Goal: Book appointment/travel/reservation

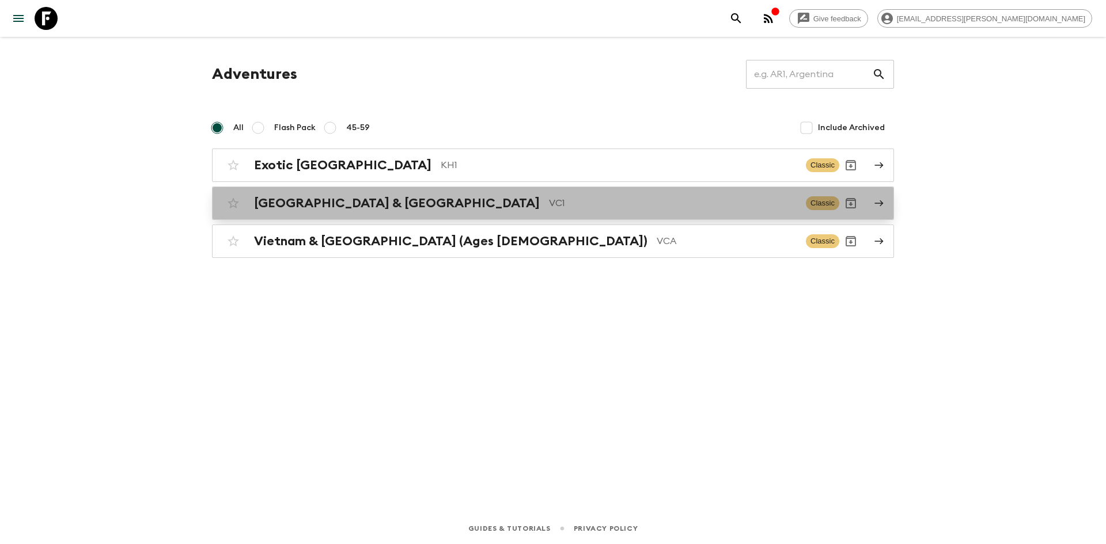
click at [341, 207] on h2 "[GEOGRAPHIC_DATA] & [GEOGRAPHIC_DATA]" at bounding box center [397, 203] width 286 height 15
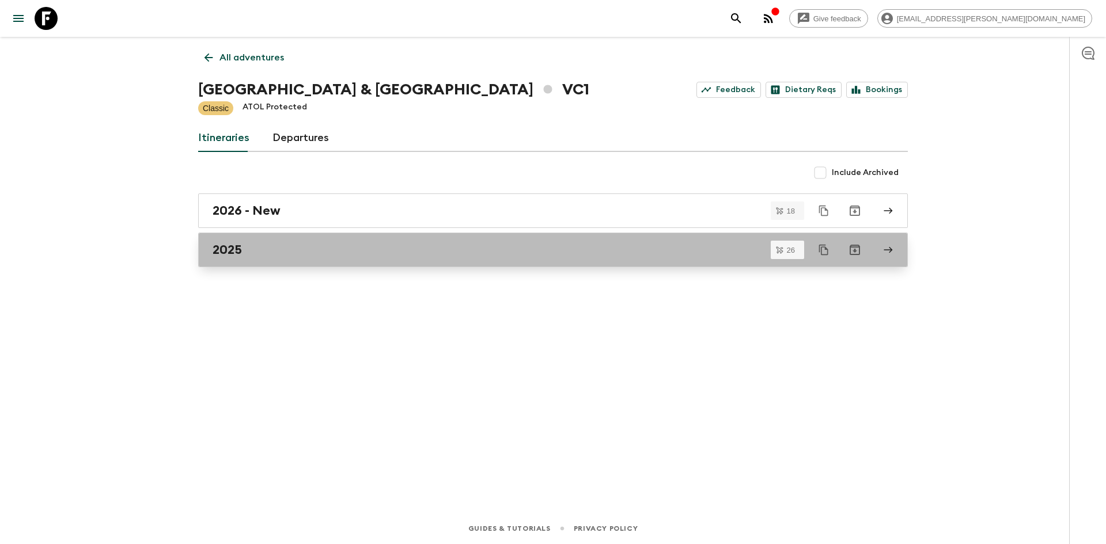
click at [338, 252] on div "2025" at bounding box center [542, 250] width 659 height 15
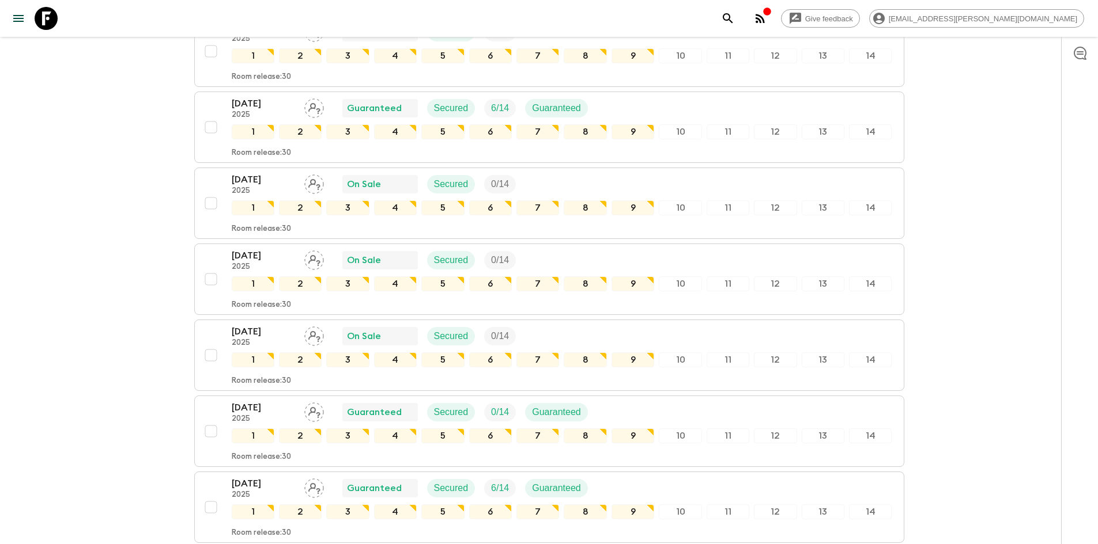
scroll to position [1500, 0]
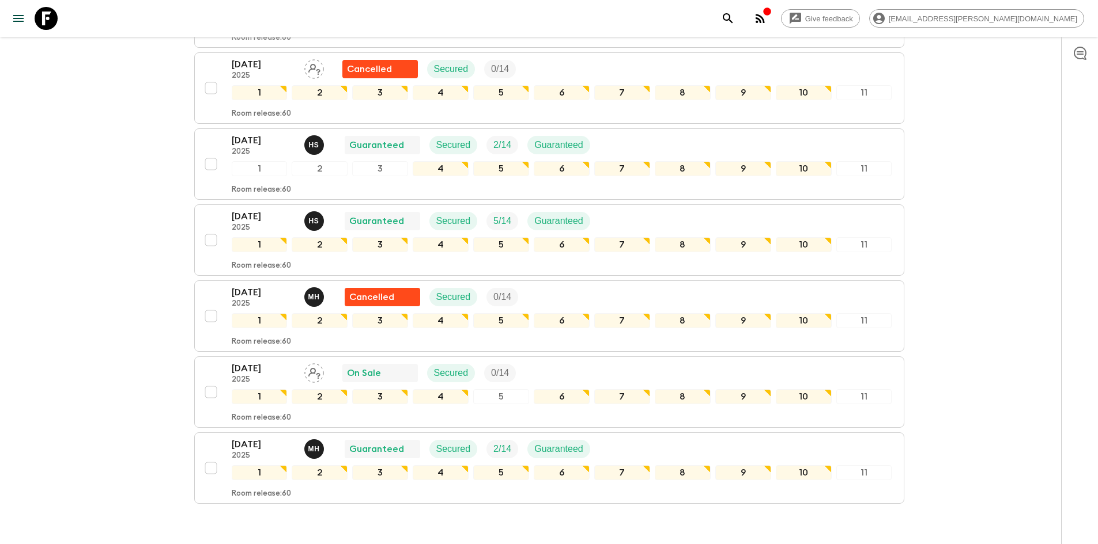
scroll to position [475, 0]
